Goal: Information Seeking & Learning: Learn about a topic

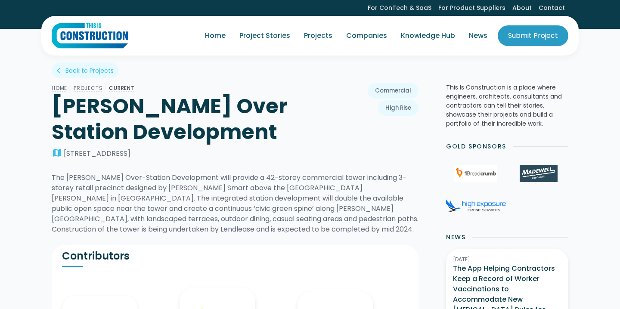
scroll to position [431, 0]
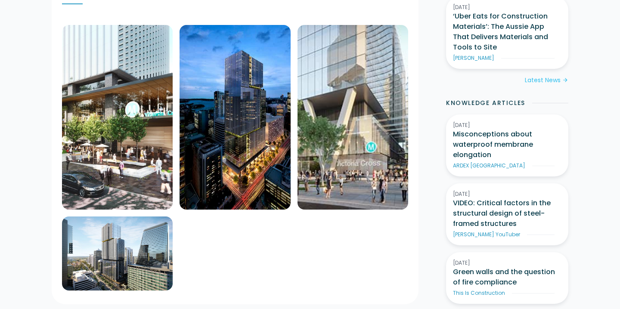
click at [131, 134] on img at bounding box center [117, 117] width 111 height 185
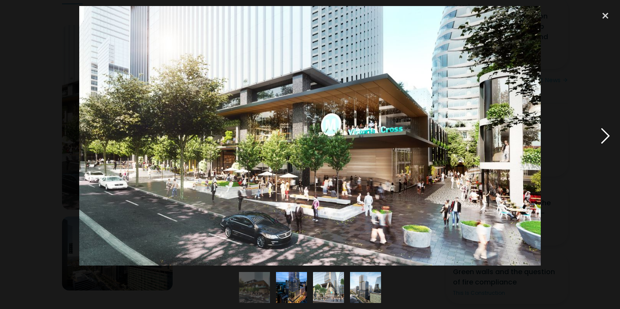
click at [601, 137] on div at bounding box center [605, 136] width 29 height 260
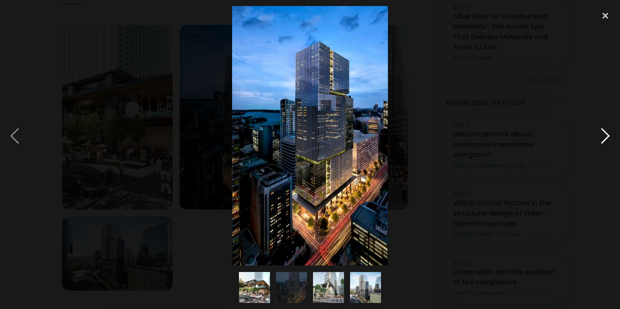
click at [601, 137] on div at bounding box center [605, 136] width 29 height 260
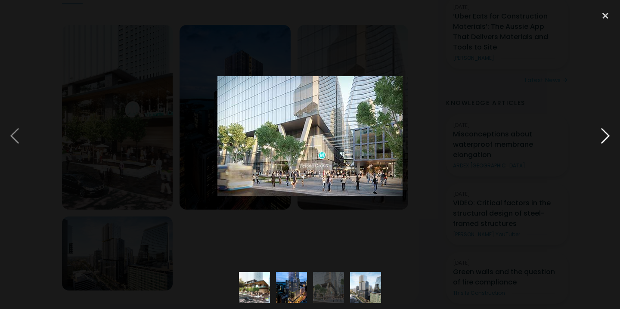
click at [601, 137] on div at bounding box center [605, 136] width 29 height 260
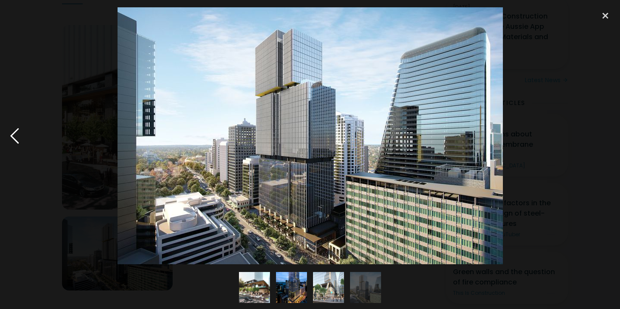
click at [20, 134] on div at bounding box center [14, 136] width 29 height 260
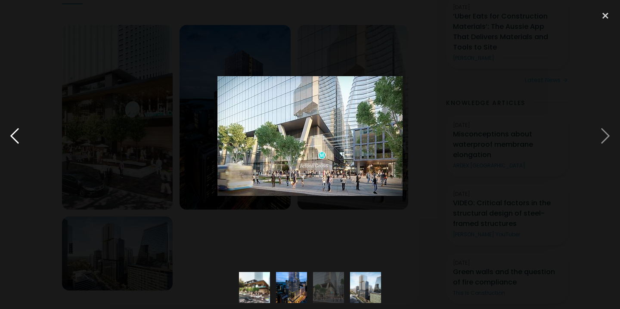
click at [20, 134] on div at bounding box center [14, 136] width 29 height 260
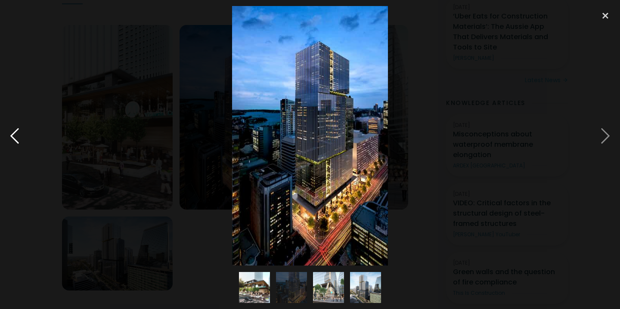
click at [20, 134] on div at bounding box center [14, 136] width 29 height 260
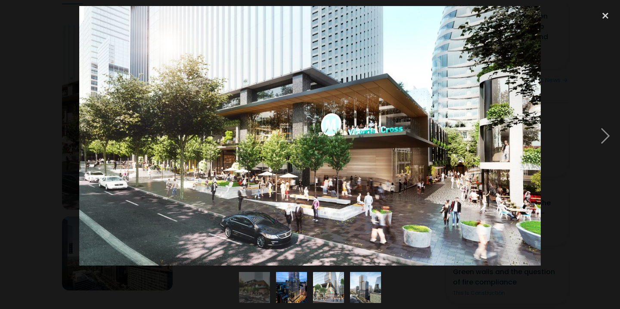
click at [409, 117] on img at bounding box center [309, 136] width 461 height 260
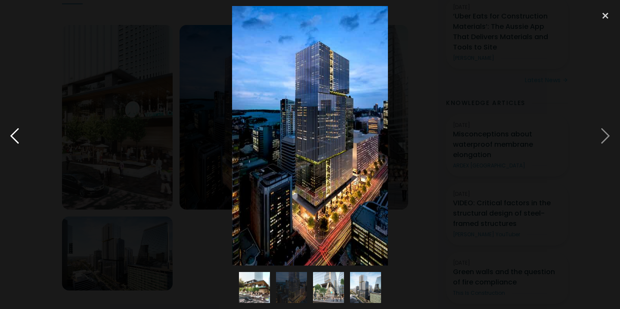
click at [22, 152] on div at bounding box center [14, 136] width 29 height 260
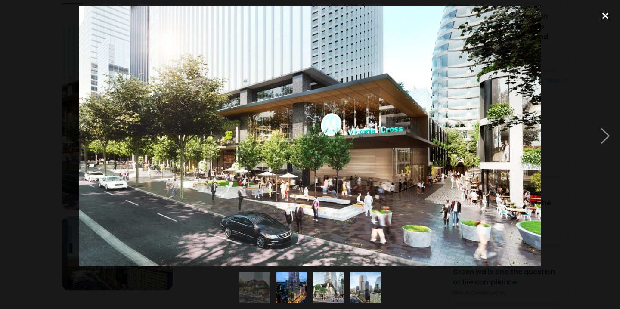
click at [610, 18] on div at bounding box center [605, 15] width 29 height 19
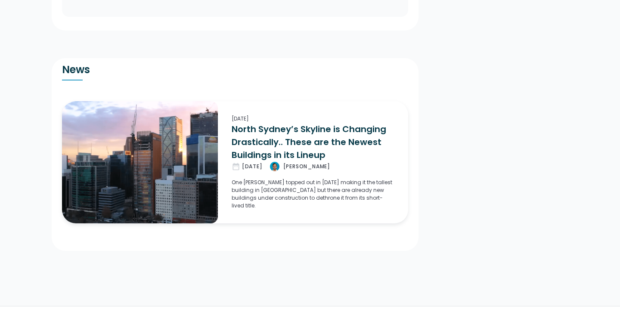
scroll to position [1284, 0]
